Goal: Browse casually: Explore the website without a specific task or goal

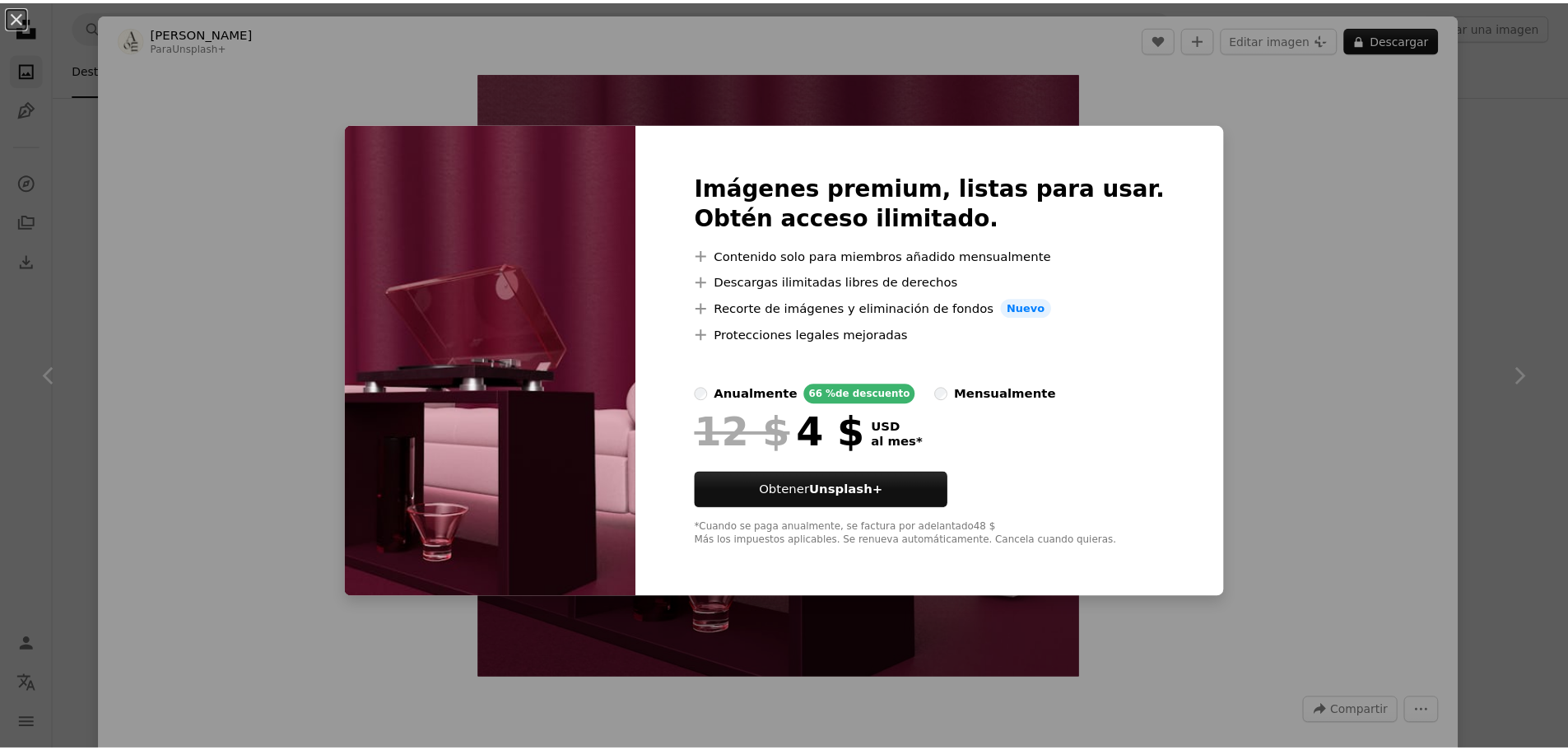
scroll to position [8150, 0]
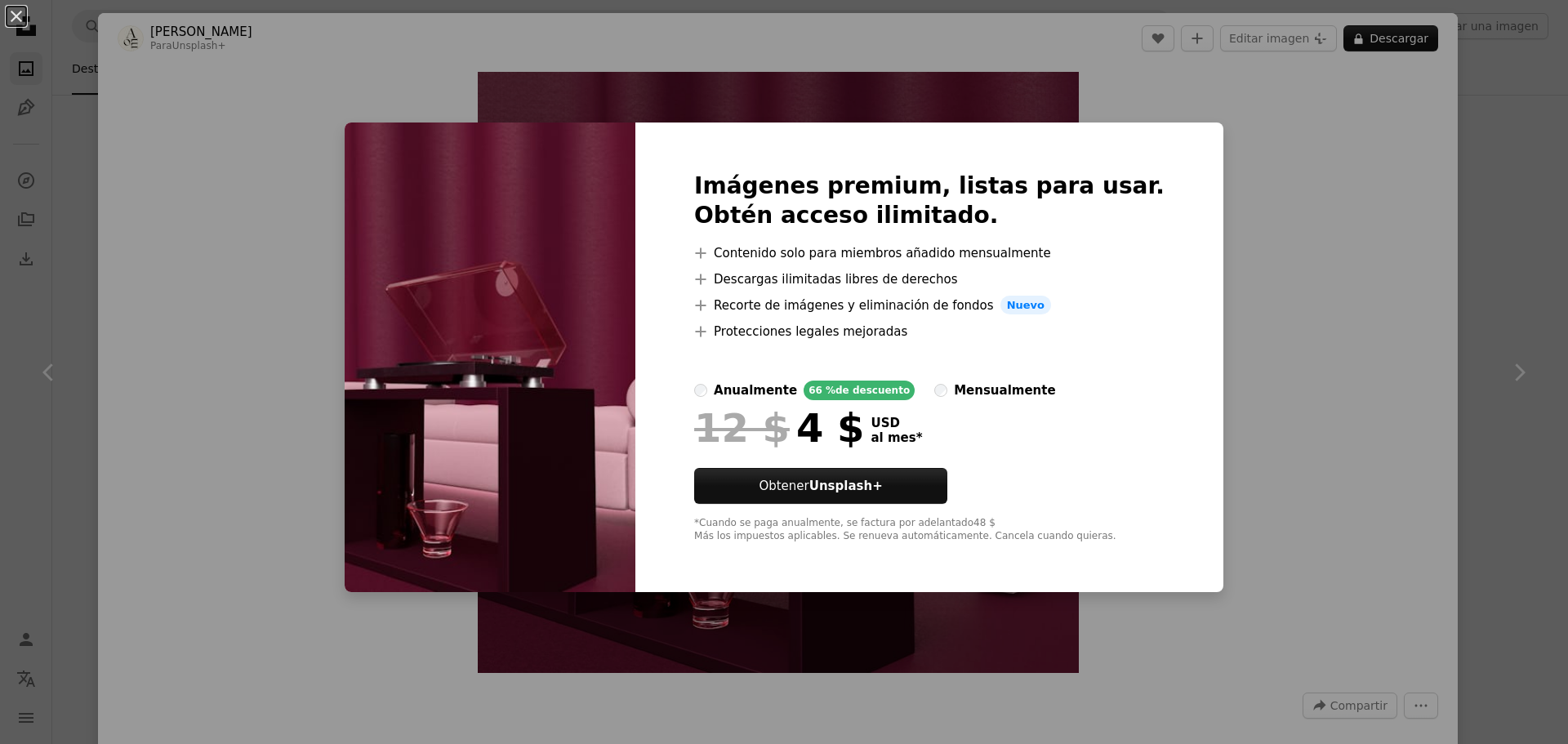
click at [140, 250] on div "An X shape Imágenes premium, listas para usar. Obtén acceso ilimitado. A plus s…" at bounding box center [784, 372] width 1568 height 744
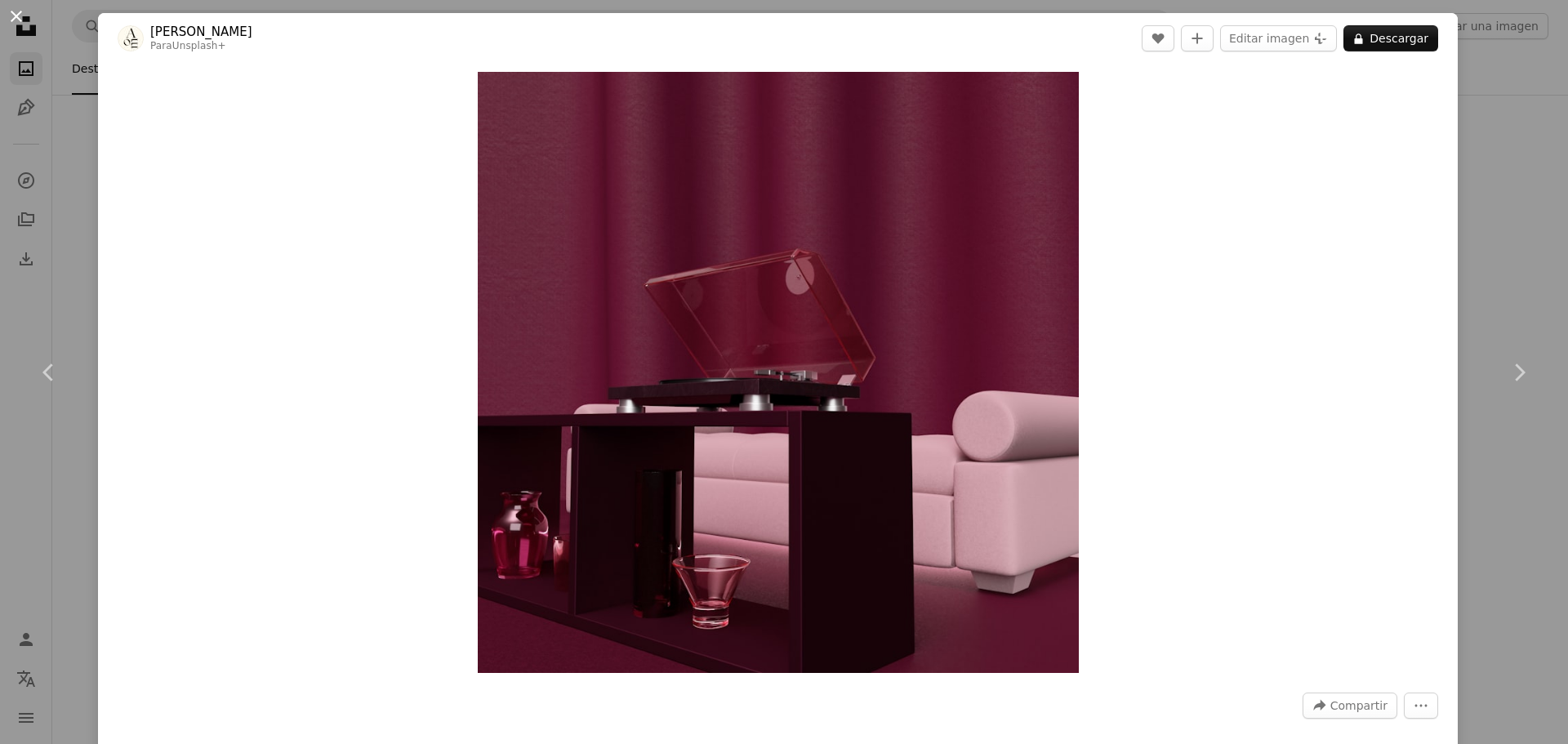
click at [27, 27] on button "An X shape" at bounding box center [16, 16] width 20 height 20
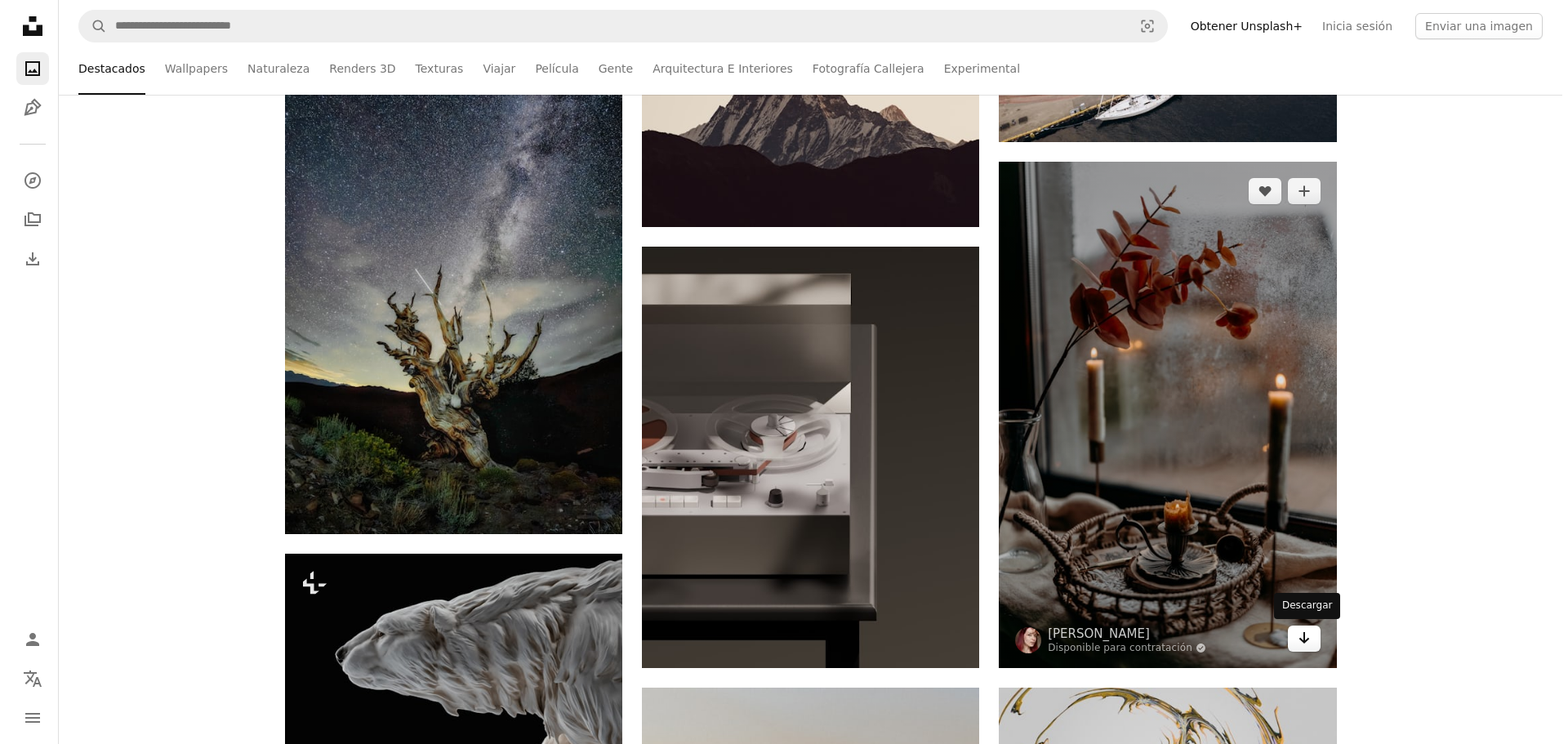
scroll to position [10943, 0]
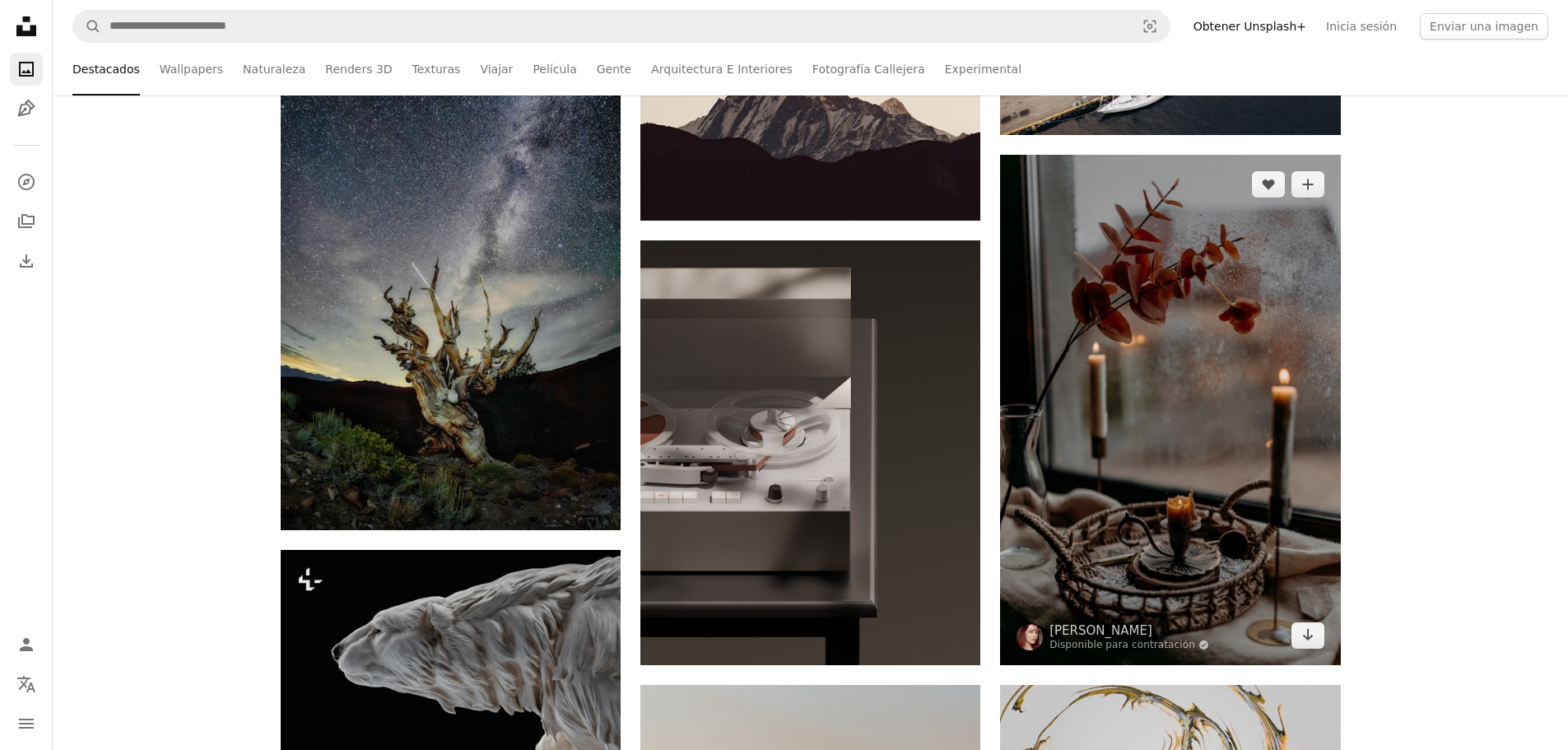
click at [1193, 269] on img at bounding box center [1170, 410] width 340 height 511
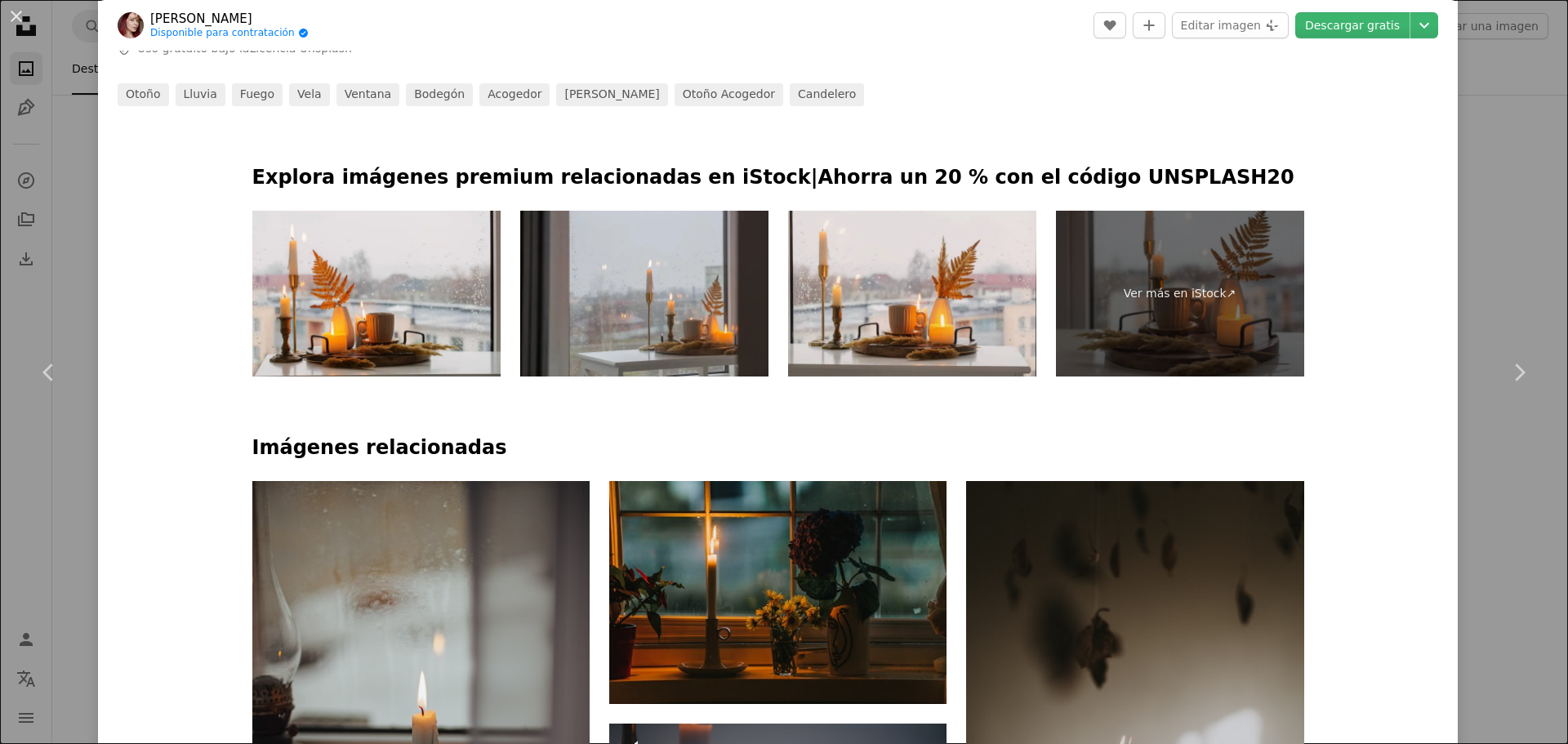
scroll to position [1062, 0]
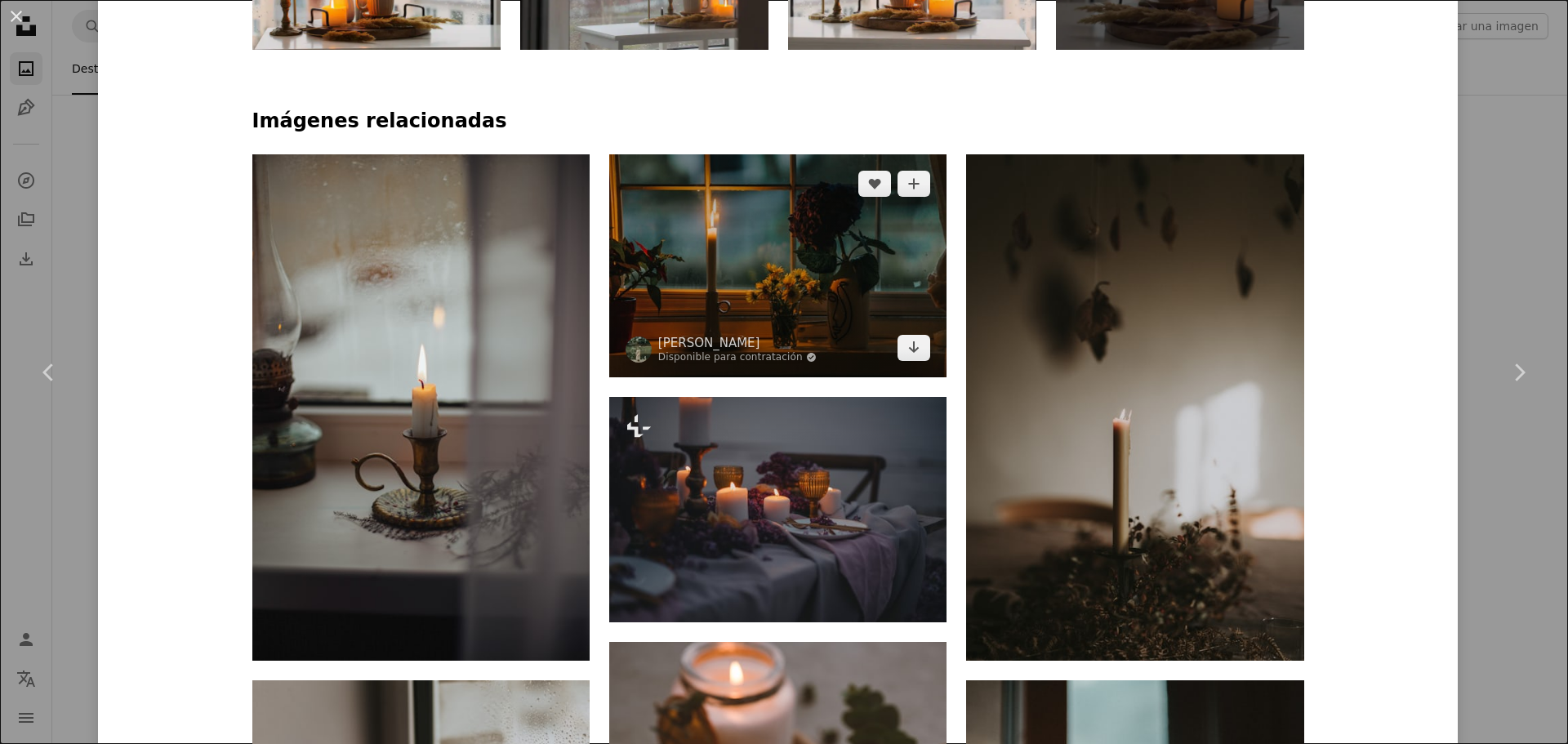
click at [883, 310] on img at bounding box center [777, 266] width 337 height 223
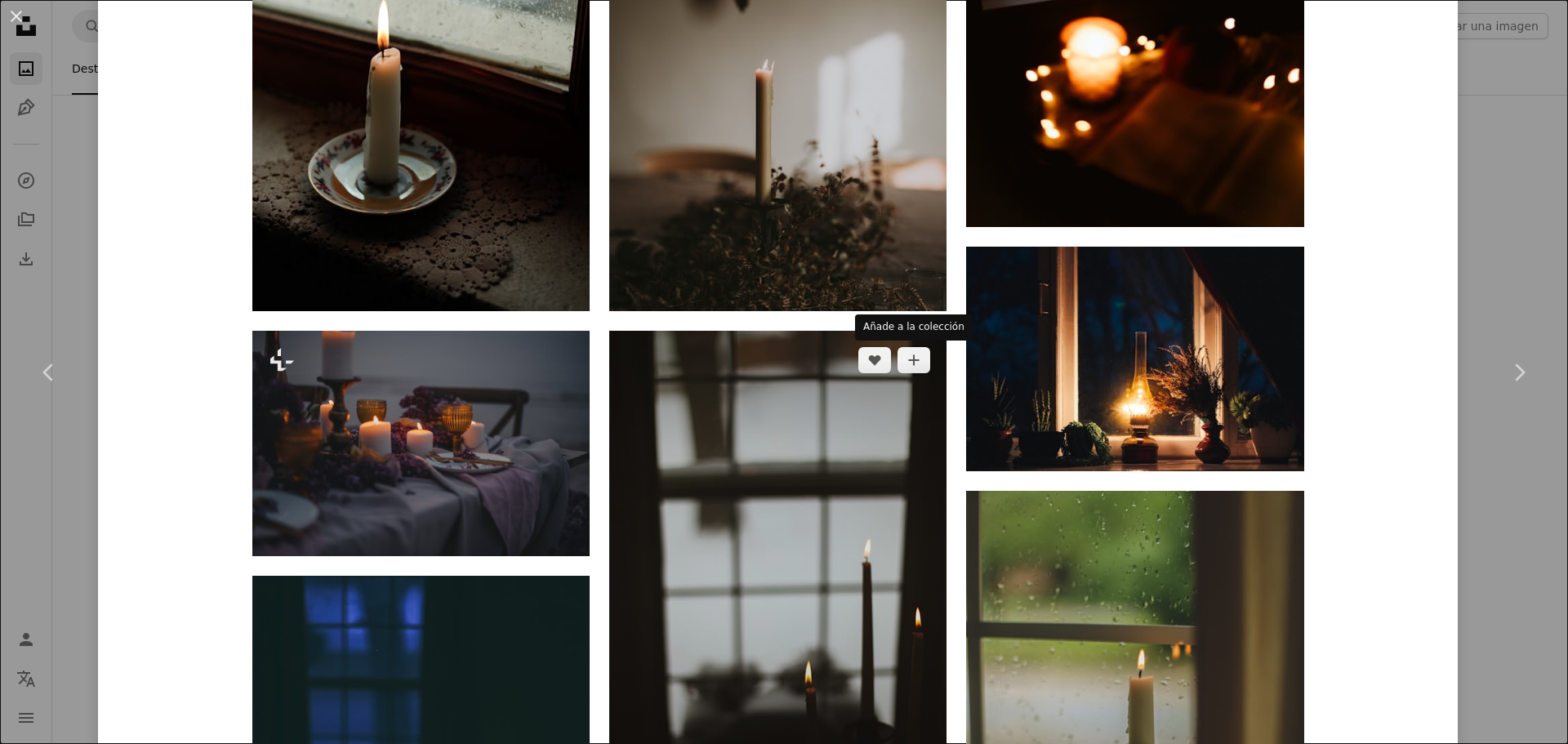
scroll to position [2695, 0]
